Goal: Transaction & Acquisition: Purchase product/service

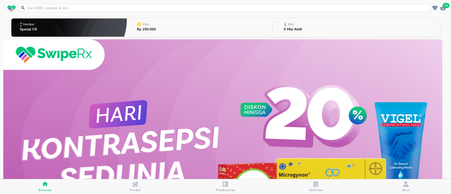
click at [138, 8] on input "text" at bounding box center [227, 8] width 403 height 6
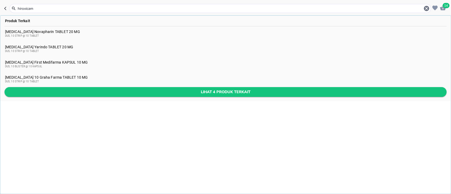
type input "hiroxicam"
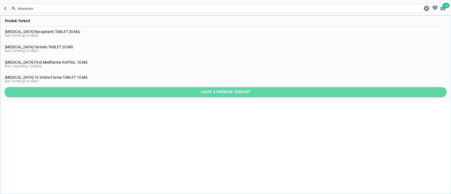
click at [70, 89] on span "Lihat 4 produk terkait" at bounding box center [225, 92] width 433 height 7
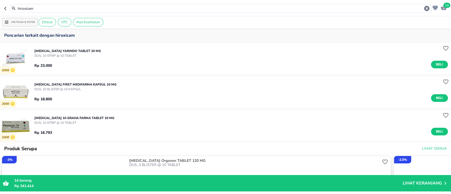
scroll to position [35, 0]
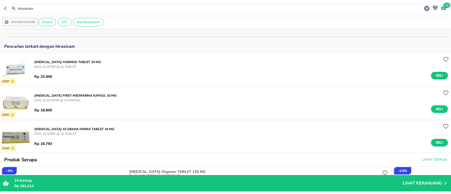
click at [39, 9] on input "hiroxicam" at bounding box center [220, 9] width 406 height 6
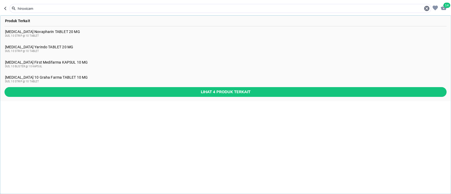
click at [394, 149] on div "Produk Terkait [MEDICAL_DATA] Novapharin TABLET 20 MG DUS, 10 STRIP @ 10 TABLET…" at bounding box center [225, 104] width 451 height 179
